Goal: Information Seeking & Learning: Learn about a topic

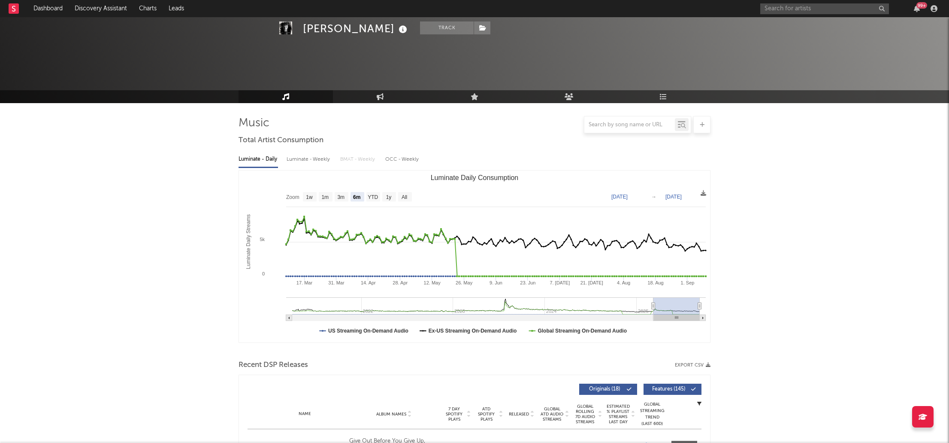
select select "6m"
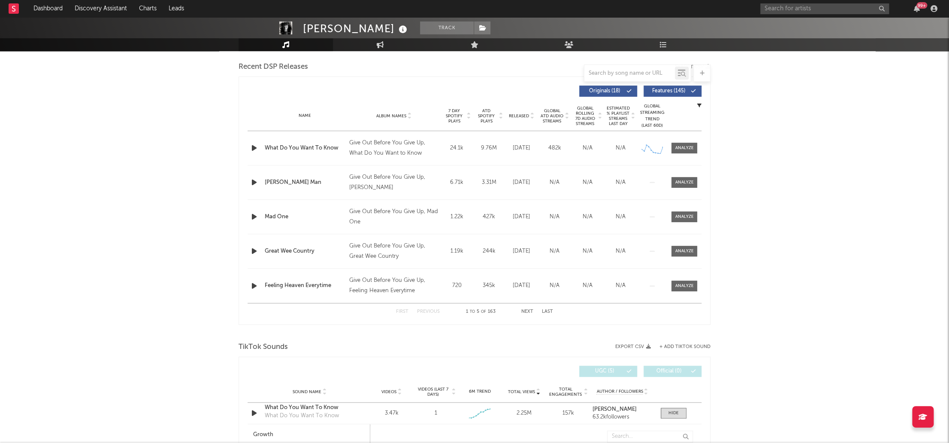
scroll to position [298, 0]
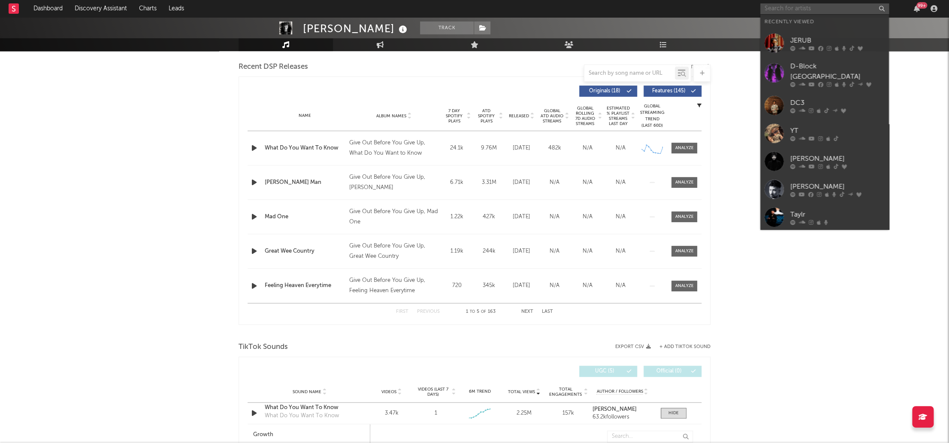
click at [828, 8] on input "text" at bounding box center [825, 8] width 129 height 11
click at [825, 68] on div "D-Block [GEOGRAPHIC_DATA]" at bounding box center [838, 71] width 94 height 21
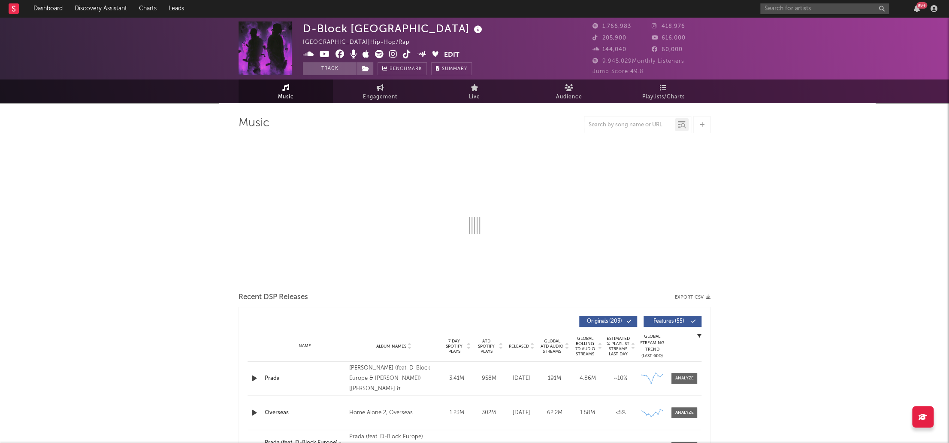
select select "6m"
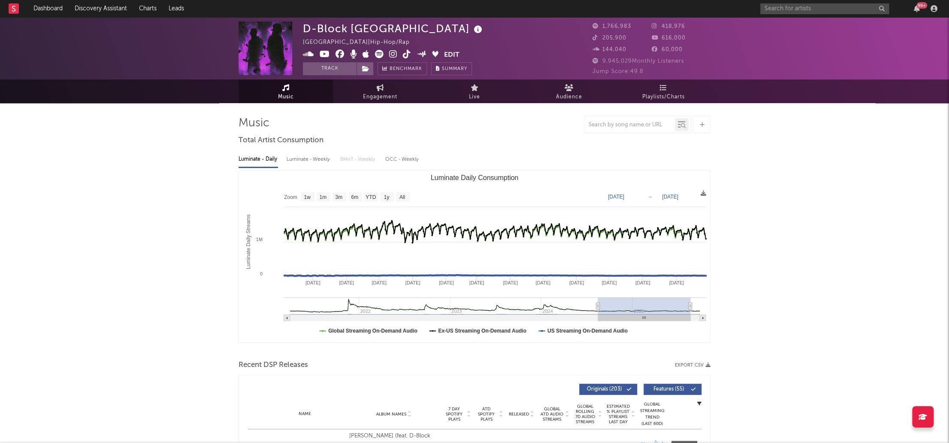
type input "[DATE]"
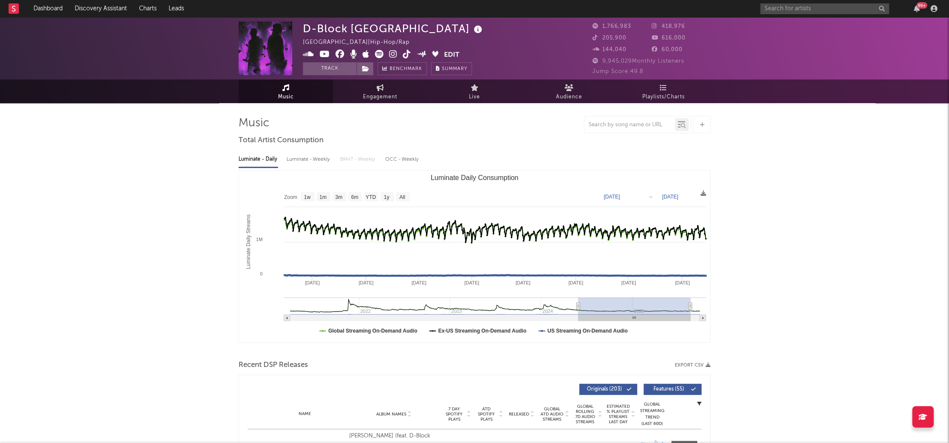
drag, startPoint x: 654, startPoint y: 304, endPoint x: 579, endPoint y: 304, distance: 75.5
click at [579, 304] on icon "Luminate Daily Consumption" at bounding box center [578, 306] width 3 height 6
click at [775, 9] on input "text" at bounding box center [825, 8] width 129 height 11
type input "[PERSON_NAME]"
click at [820, 27] on div "[PERSON_NAME]" at bounding box center [838, 26] width 94 height 10
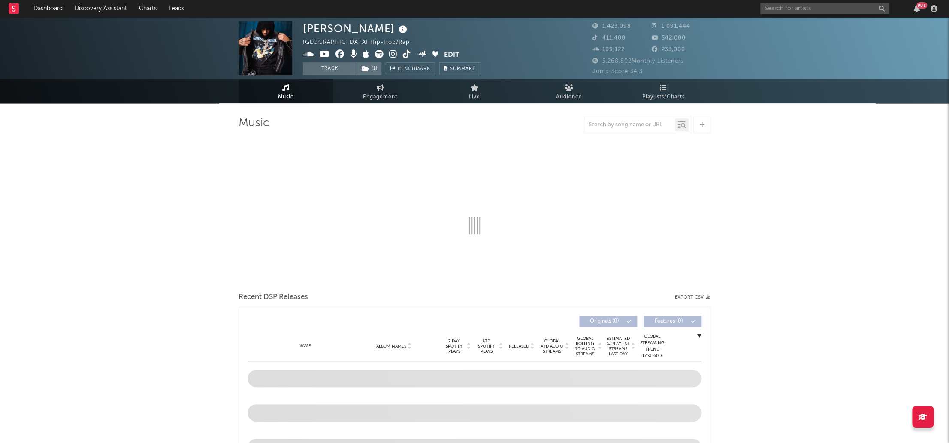
select select "6m"
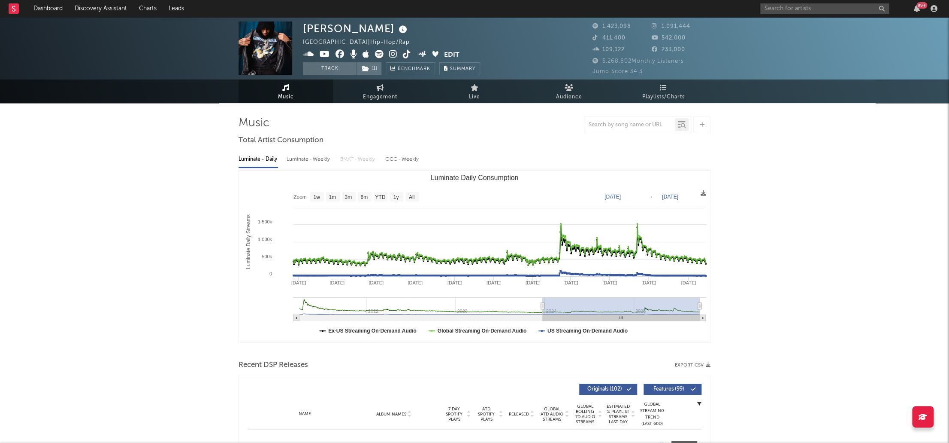
drag, startPoint x: 654, startPoint y: 304, endPoint x: 536, endPoint y: 294, distance: 118.5
click at [543, 305] on icon "Luminate Daily Consumption" at bounding box center [542, 306] width 3 height 6
type input "[DATE]"
